Goal: Find specific page/section: Find specific page/section

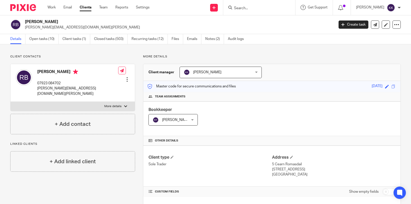
click at [249, 11] on div at bounding box center [259, 7] width 72 height 15
click at [250, 5] on form at bounding box center [260, 7] width 55 height 6
click at [245, 9] on input "Search" at bounding box center [256, 8] width 46 height 5
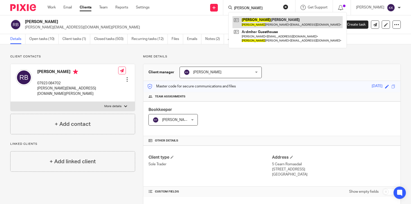
type input "keith"
click at [248, 20] on link at bounding box center [287, 22] width 110 height 12
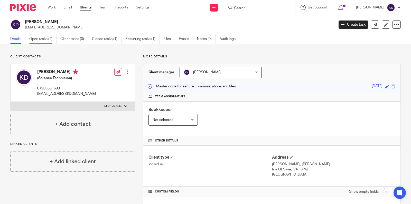
click at [48, 41] on link "Open tasks (2)" at bounding box center [42, 39] width 27 height 10
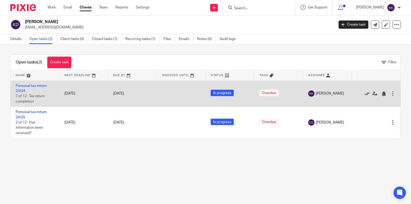
click at [367, 93] on icon at bounding box center [366, 93] width 5 height 5
